Goal: Task Accomplishment & Management: Complete application form

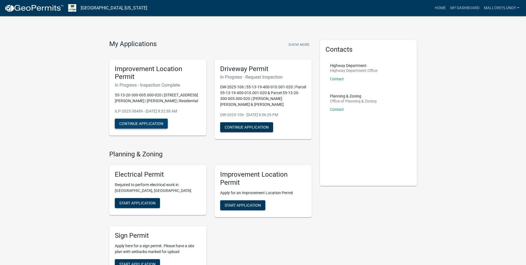
click at [154, 122] on button "Continue Application" at bounding box center [141, 123] width 53 height 10
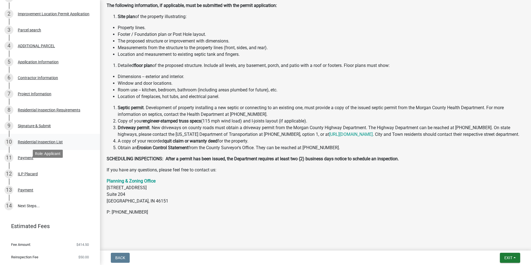
scroll to position [111, 0]
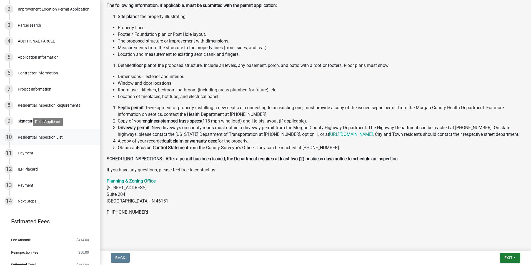
click at [40, 137] on div "Residential Inspection List" at bounding box center [40, 137] width 45 height 4
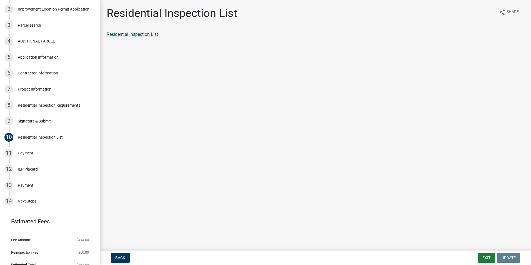
click at [142, 35] on link "Residential Inspection List" at bounding box center [132, 34] width 51 height 5
click at [32, 170] on div "ILP Placard" at bounding box center [28, 169] width 20 height 4
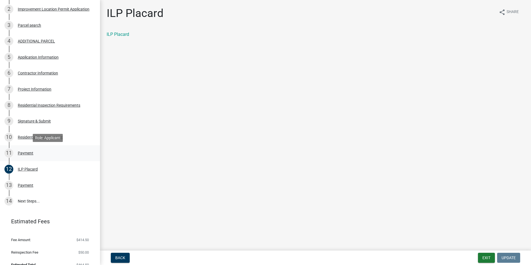
click at [27, 152] on div "Payment" at bounding box center [26, 153] width 16 height 4
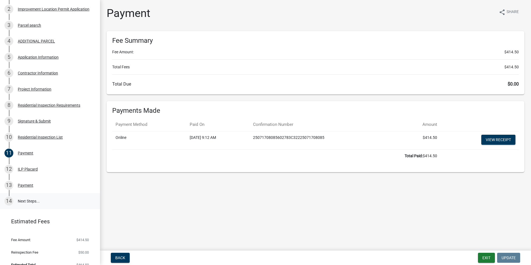
click at [26, 198] on link "14 Next Steps..." at bounding box center [50, 201] width 100 height 16
click at [41, 119] on div "Signature & Submit" at bounding box center [34, 121] width 33 height 4
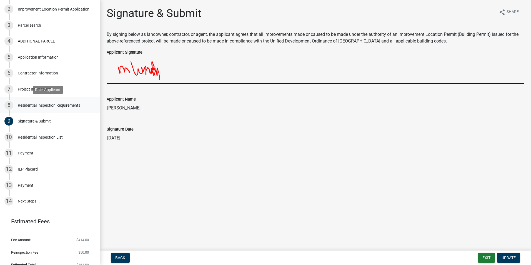
click at [31, 102] on div "8 Residential Inspection Requirements" at bounding box center [47, 105] width 87 height 9
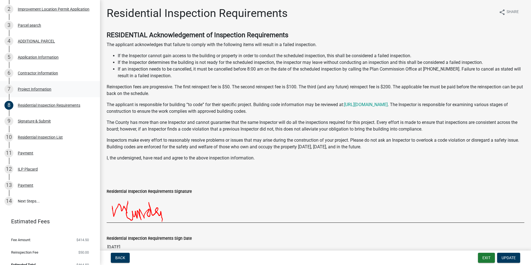
click at [34, 89] on div "Project Information" at bounding box center [35, 89] width 34 height 4
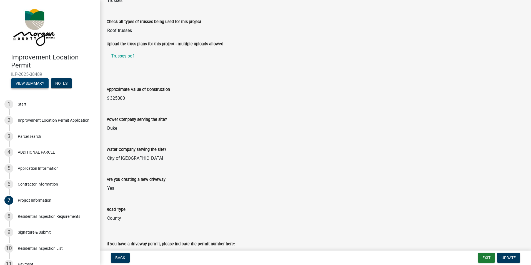
click at [39, 81] on button "View Summary" at bounding box center [29, 83] width 37 height 10
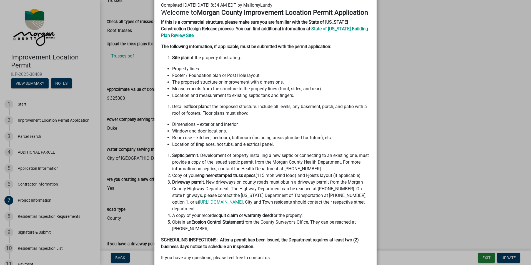
scroll to position [86, 0]
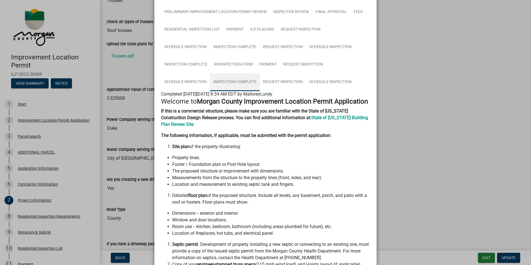
click at [234, 81] on link "Inspection Complete" at bounding box center [235, 82] width 50 height 18
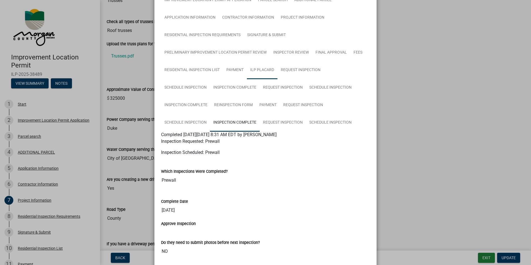
scroll to position [43, 0]
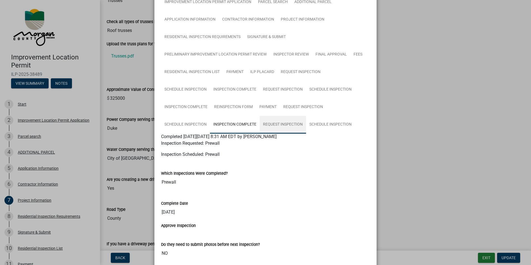
click at [282, 124] on link "Request Inspection" at bounding box center [282, 125] width 46 height 18
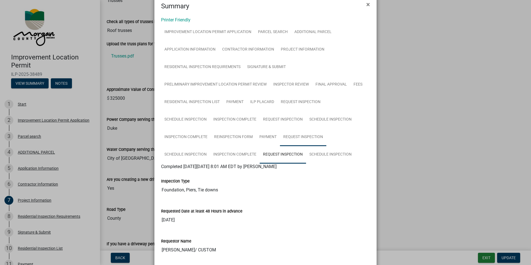
scroll to position [0, 0]
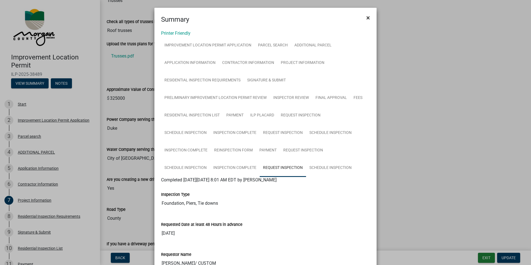
click at [367, 16] on span "×" at bounding box center [368, 18] width 4 height 8
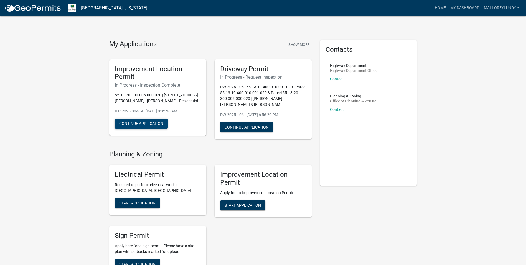
click at [152, 123] on button "Continue Application" at bounding box center [141, 123] width 53 height 10
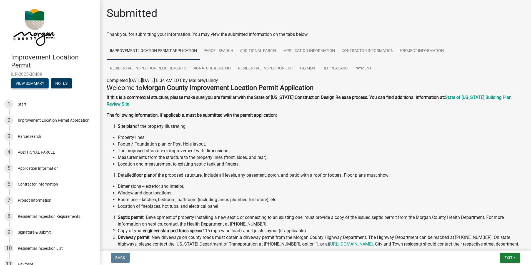
click at [35, 83] on button "View Summary" at bounding box center [29, 83] width 37 height 10
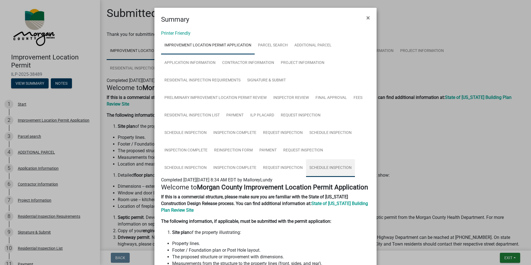
click at [314, 166] on link "Schedule Inspection" at bounding box center [330, 168] width 49 height 18
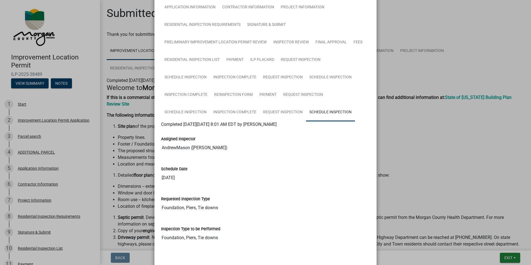
scroll to position [80, 0]
